Goal: Task Accomplishment & Management: Manage account settings

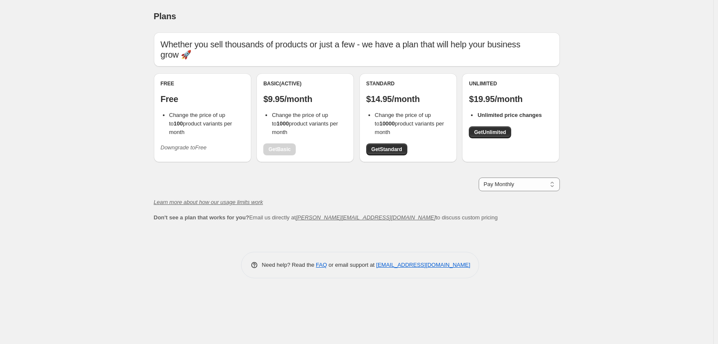
click at [191, 144] on span "Downgrade to Free" at bounding box center [184, 148] width 46 height 9
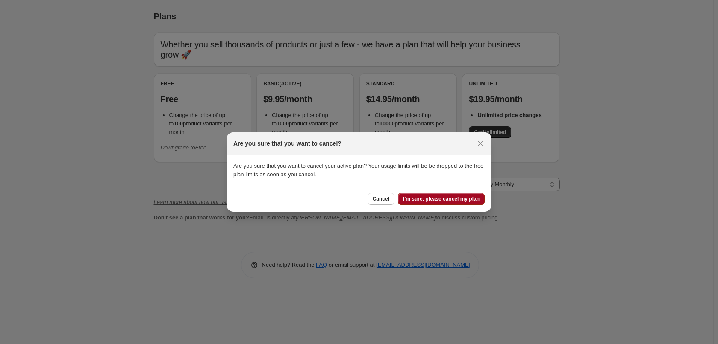
click at [412, 196] on span "I'm sure, please cancel my plan" at bounding box center [441, 199] width 76 height 7
